Goal: Task Accomplishment & Management: Manage account settings

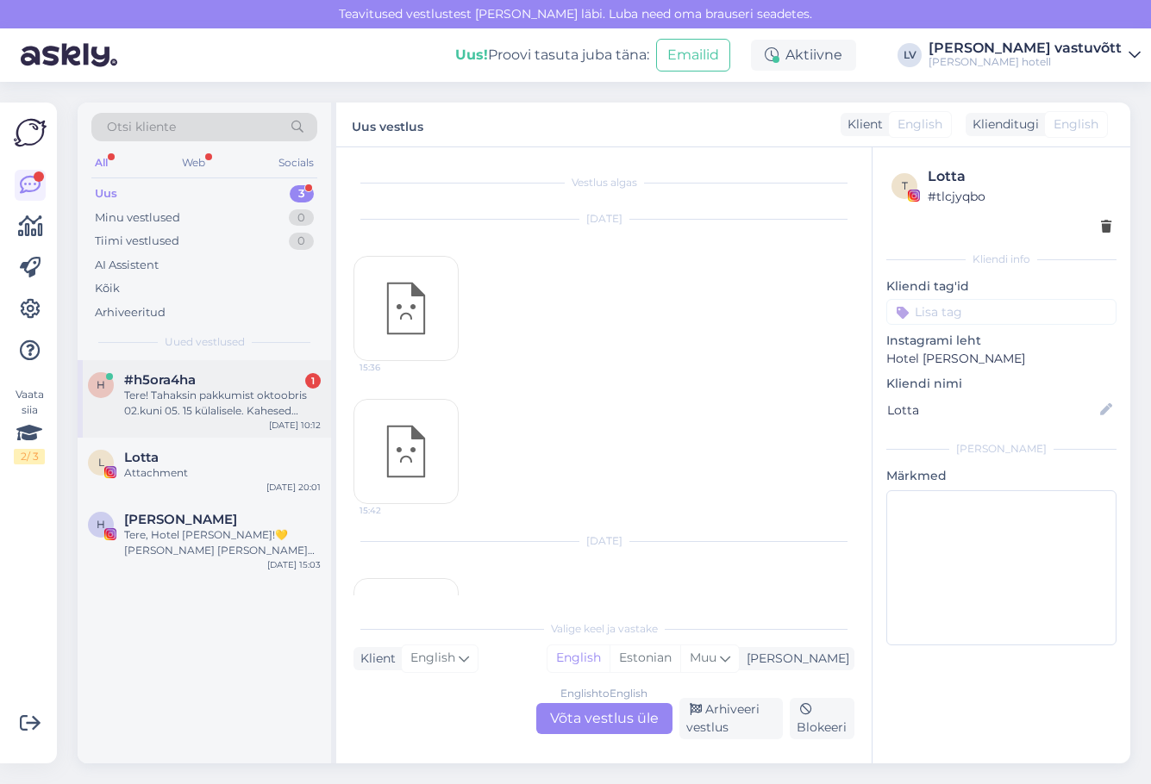
scroll to position [391, 0]
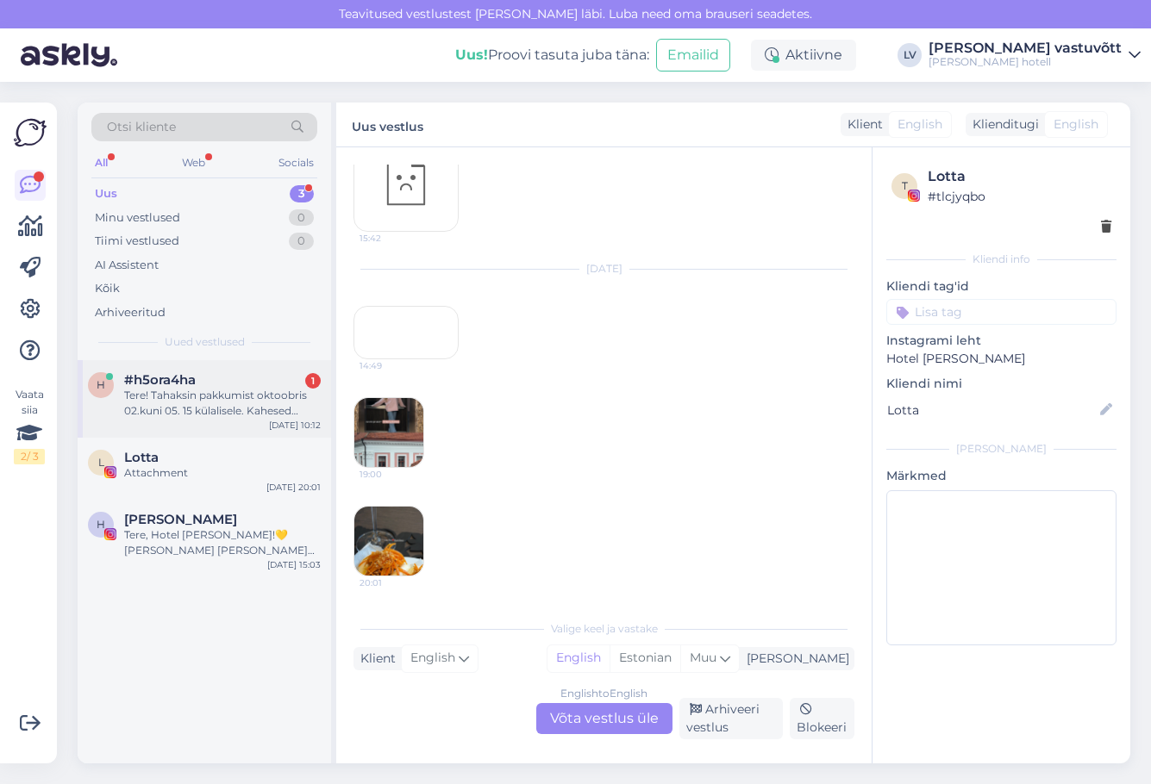
click at [249, 400] on div "Tere! Tahaksin pakkumist oktoobris 02.kuni 05. 15 külalisele. Kahesed standard …" at bounding box center [222, 403] width 197 height 31
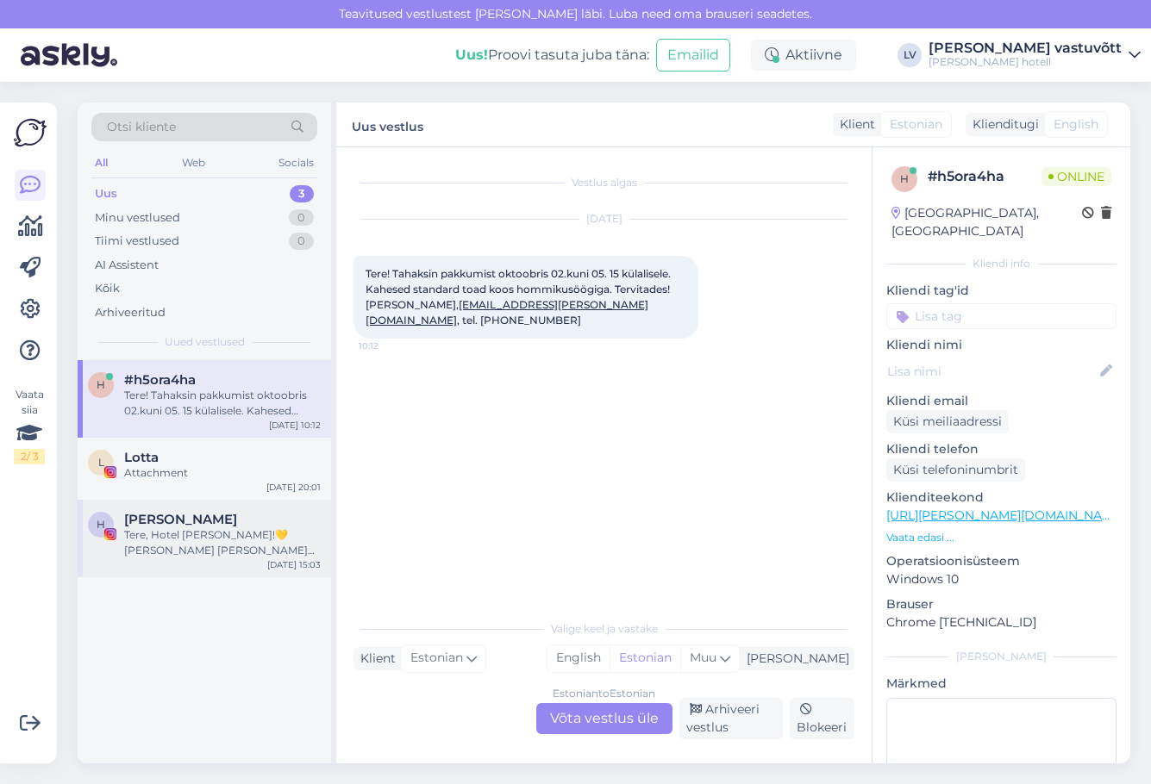
drag, startPoint x: 241, startPoint y: 478, endPoint x: 230, endPoint y: 516, distance: 39.3
click at [241, 485] on div "L Lotta Attachment Aug 23 20:01" at bounding box center [204, 469] width 253 height 62
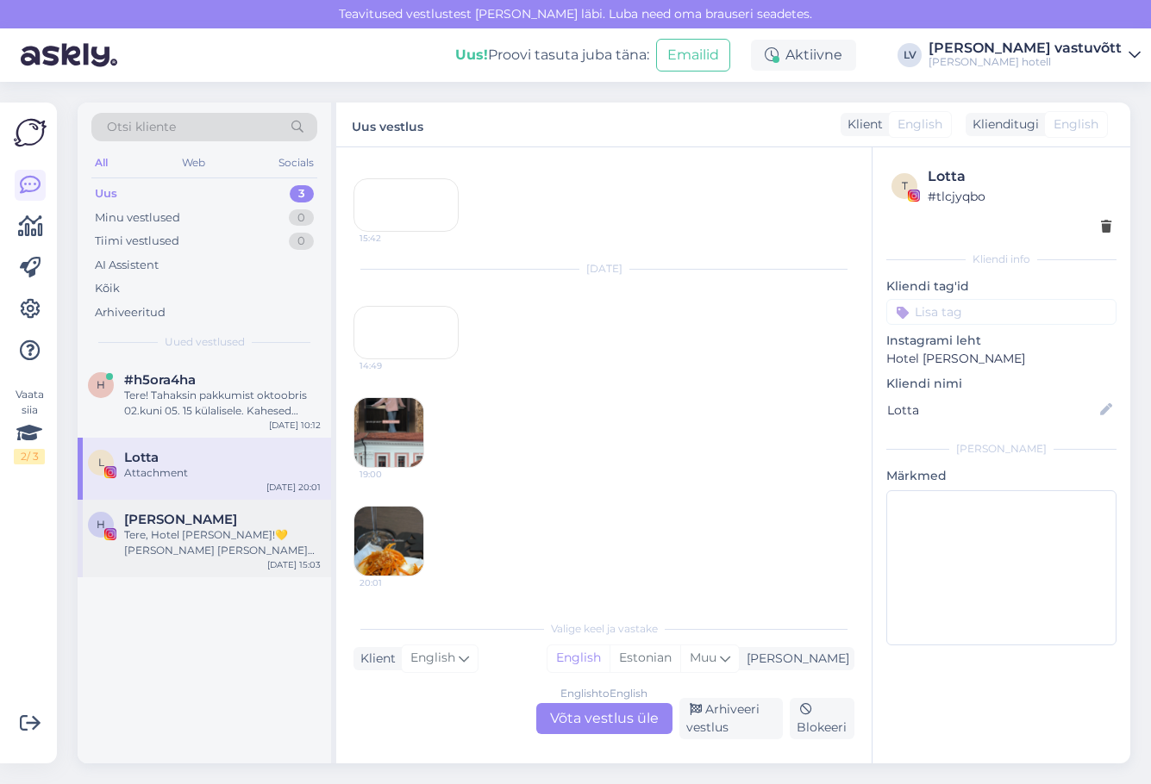
click at [225, 550] on div "Tere, Hotel [PERSON_NAME]!💛 [PERSON_NAME] [PERSON_NAME] mul oleks suur rõõm tei…" at bounding box center [222, 543] width 197 height 31
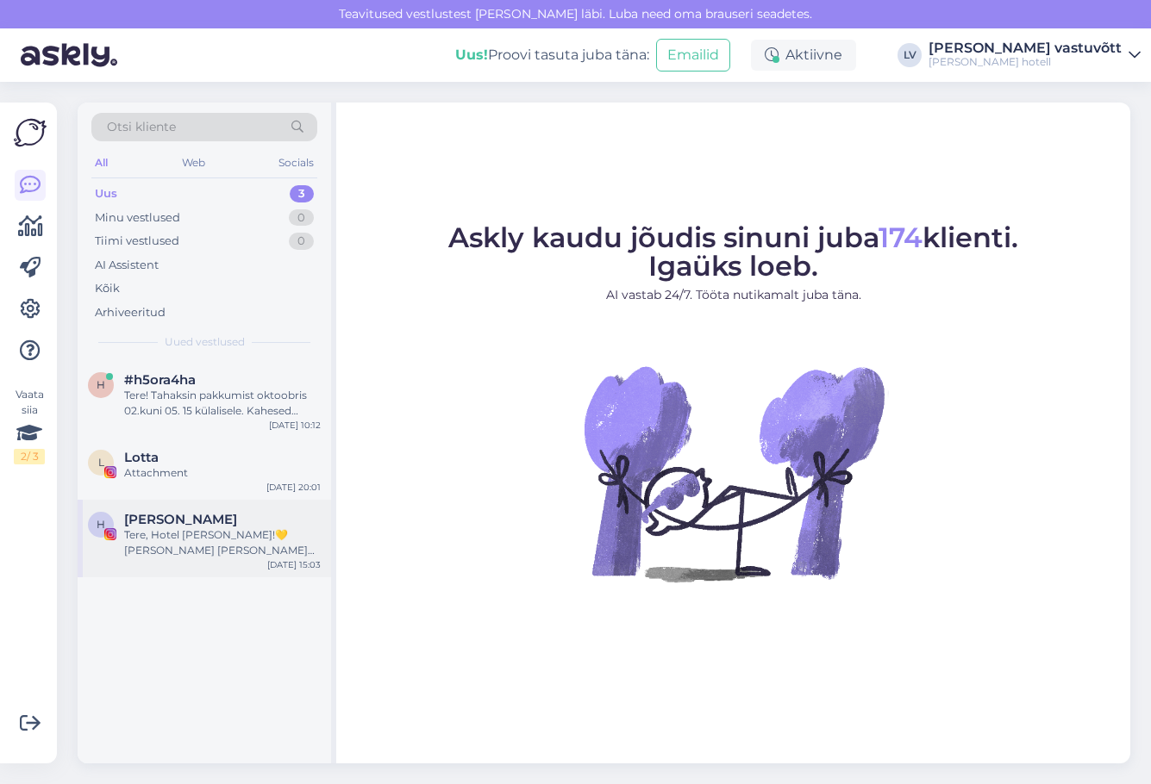
click at [272, 531] on div "Tere, Hotel [PERSON_NAME]!💛 [PERSON_NAME] [PERSON_NAME] mul oleks suur rõõm tei…" at bounding box center [222, 543] width 197 height 31
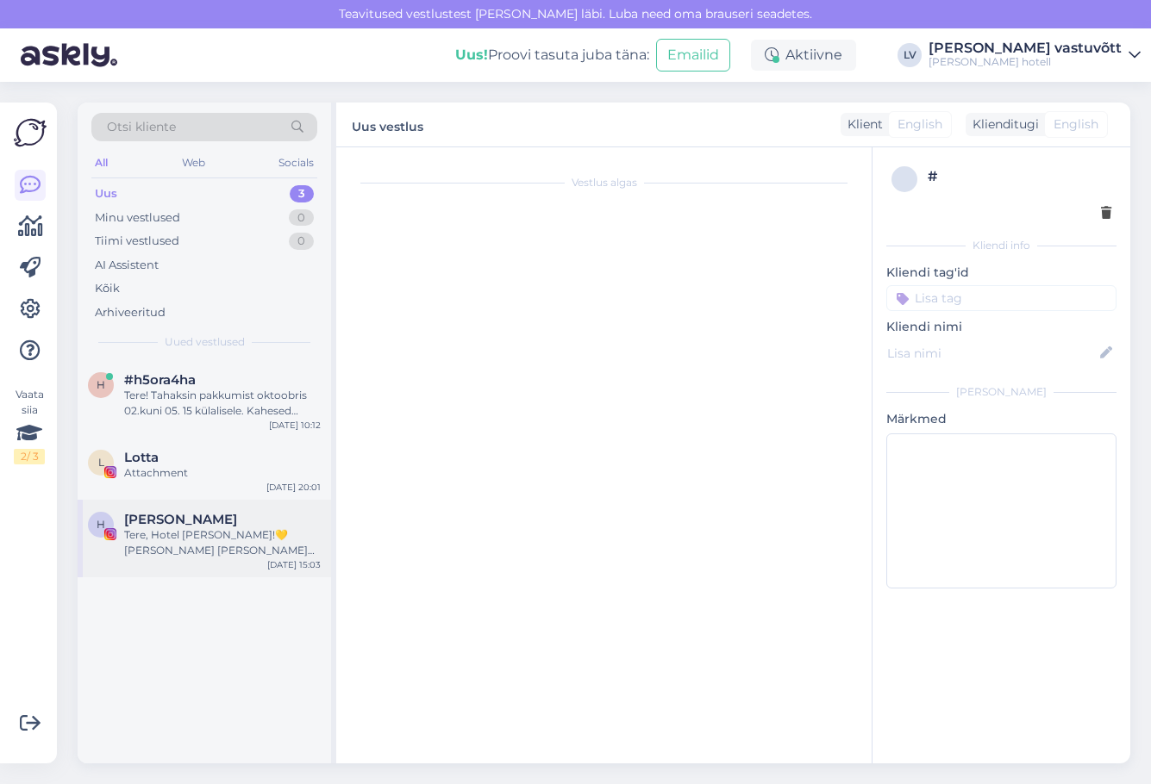
scroll to position [36, 0]
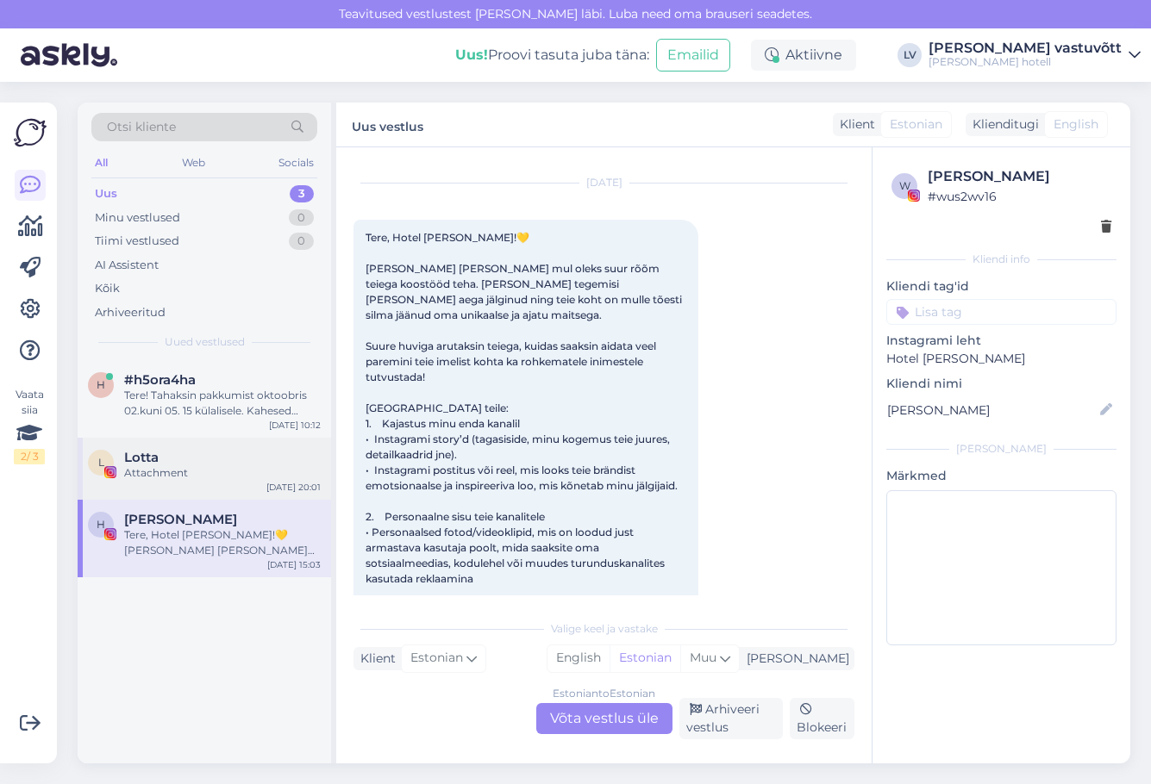
click at [247, 461] on div "Lotta" at bounding box center [222, 458] width 197 height 16
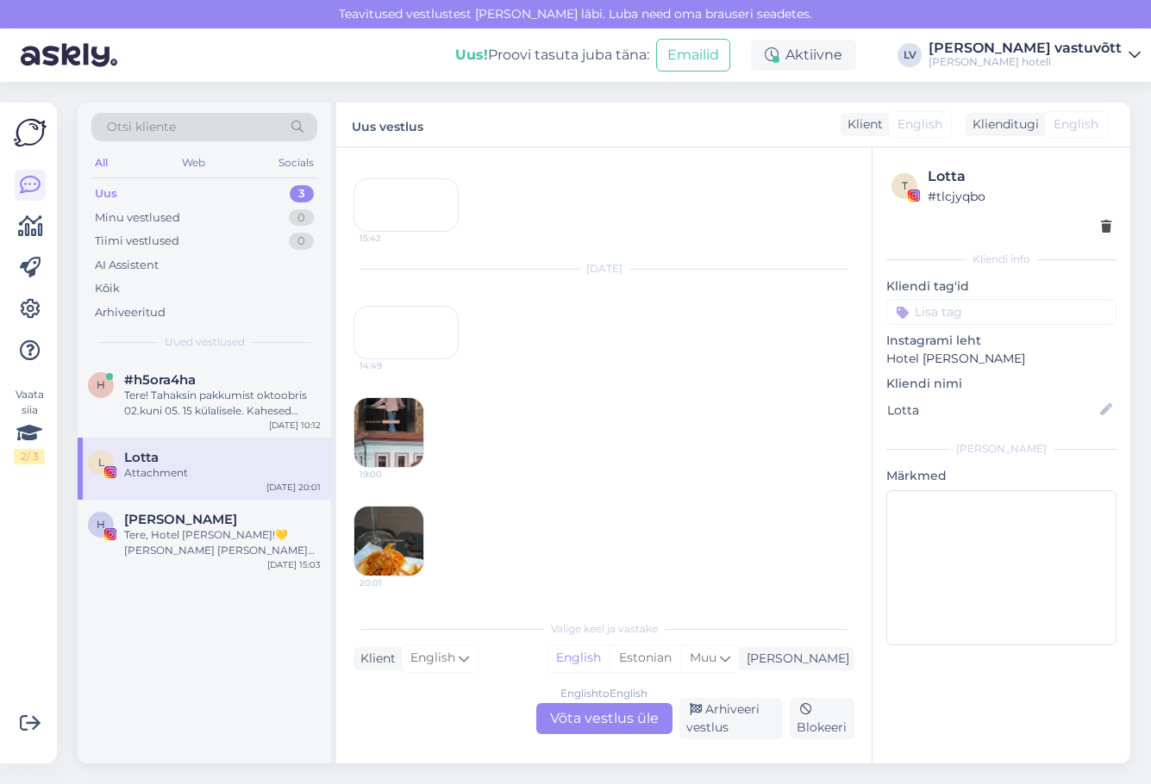
scroll to position [350, 0]
click at [702, 710] on div "Arhiveeri vestlus" at bounding box center [730, 718] width 103 height 41
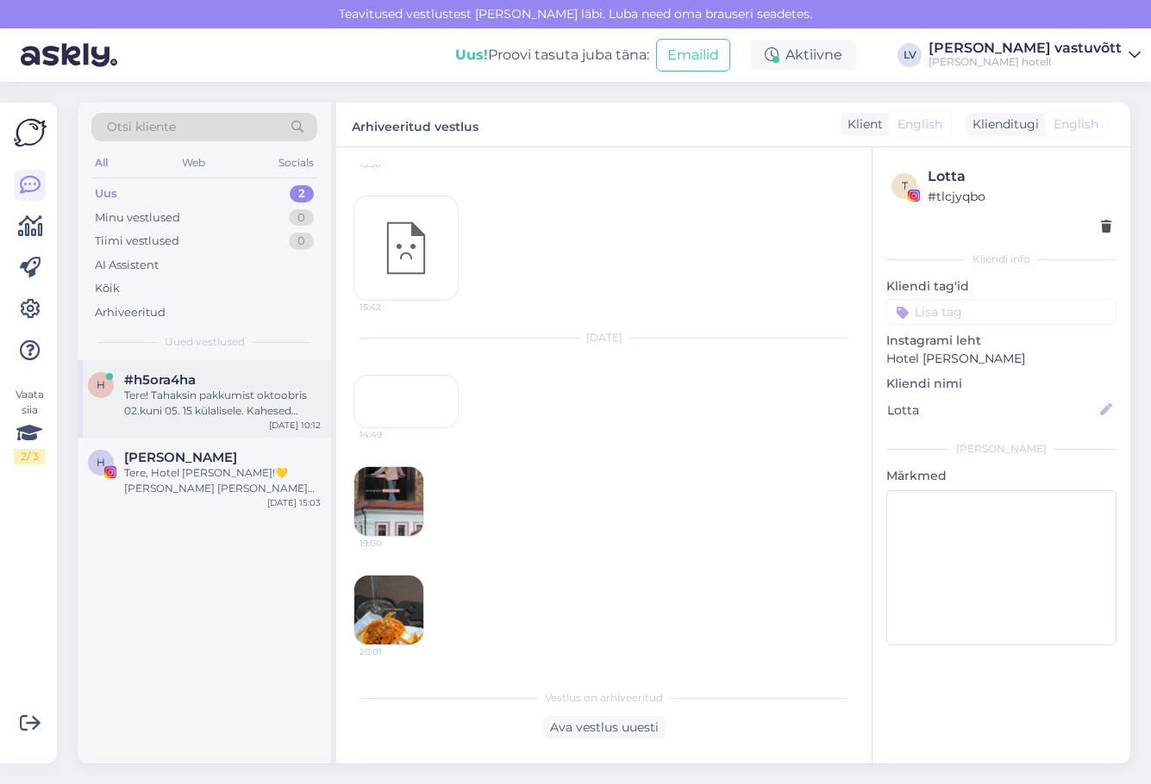
click at [247, 378] on div "#h5ora4ha" at bounding box center [222, 380] width 197 height 16
